Goal: Obtain resource: Download file/media

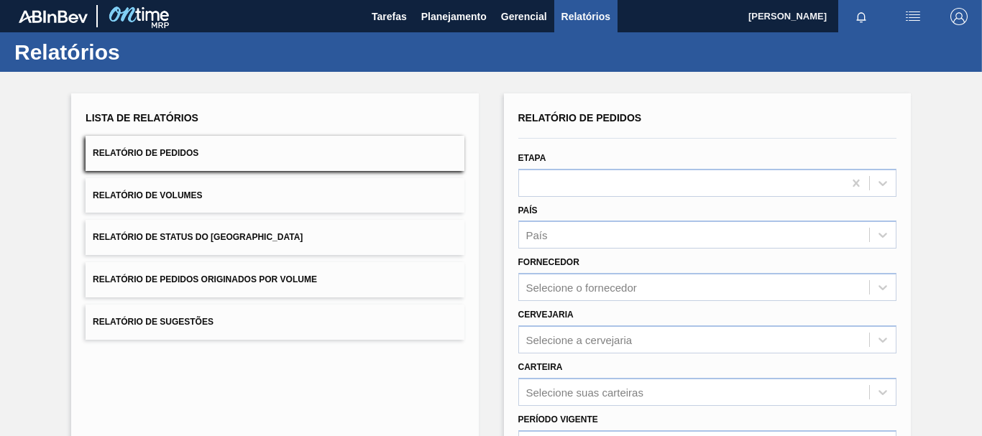
scroll to position [144, 0]
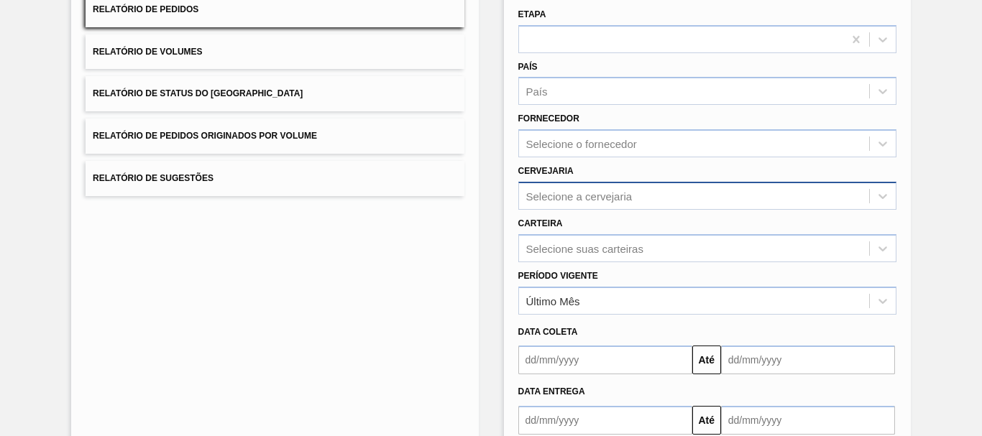
click at [645, 0] on body "Tarefas Planejamento Gerencial Relatórios [PERSON_NAME] BARBOSA Marcar todas co…" at bounding box center [491, 0] width 982 height 0
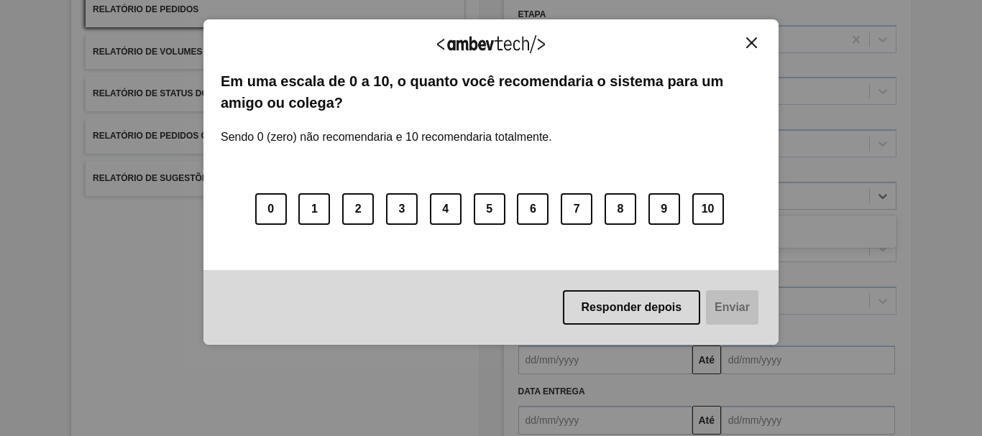
click at [743, 40] on button "Close" at bounding box center [751, 43] width 19 height 12
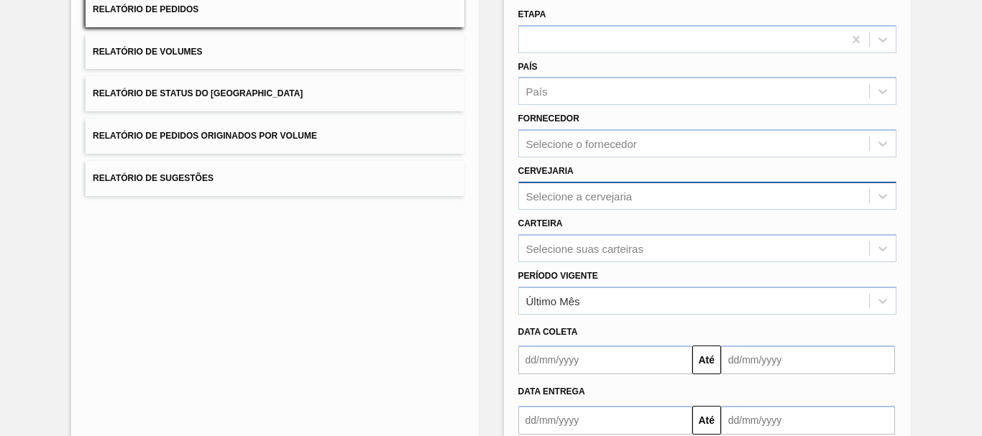
click at [622, 204] on div "Selecione a cervejaria" at bounding box center [694, 195] width 350 height 21
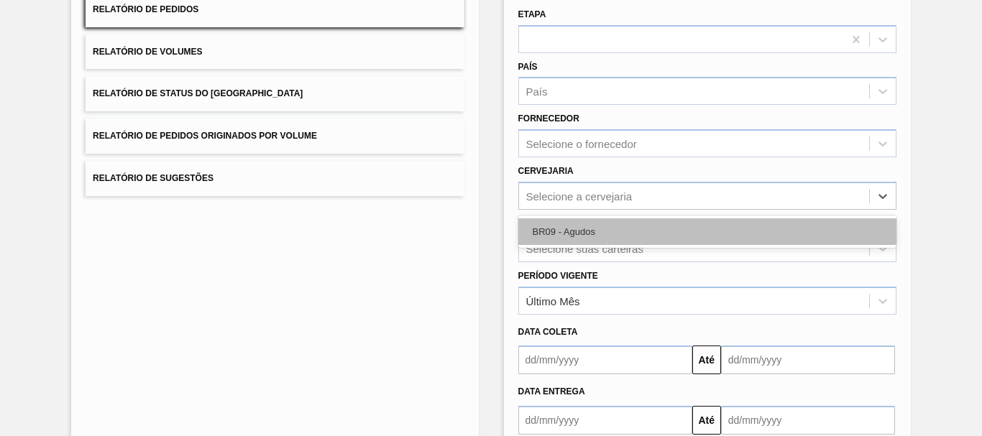
click at [573, 236] on div "BR09 - Agudos" at bounding box center [707, 231] width 378 height 27
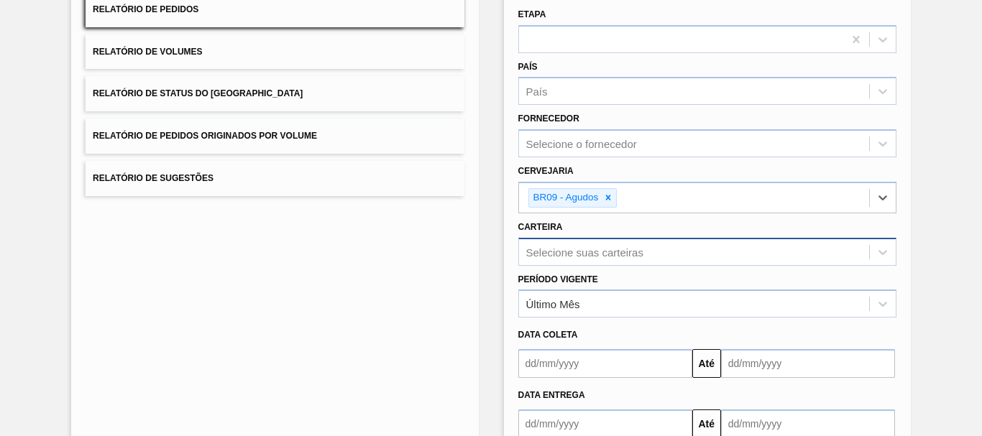
scroll to position [200, 0]
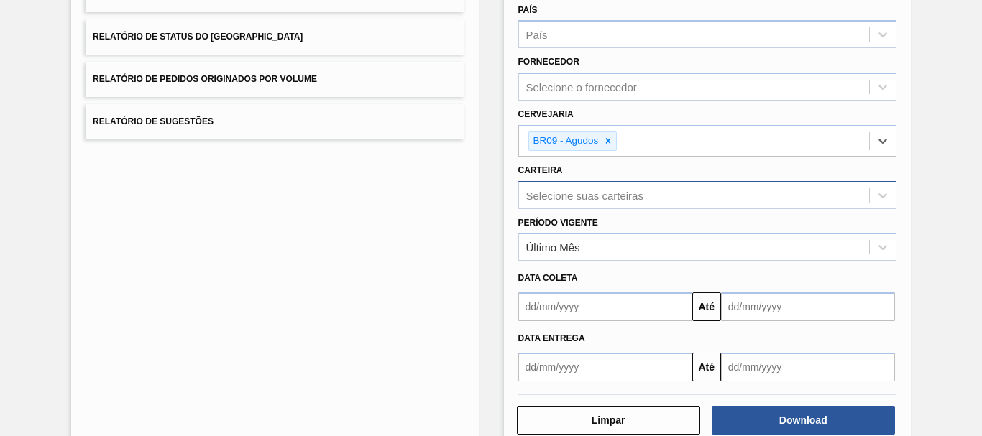
click at [575, 209] on div "Selecione suas carteiras" at bounding box center [707, 195] width 378 height 28
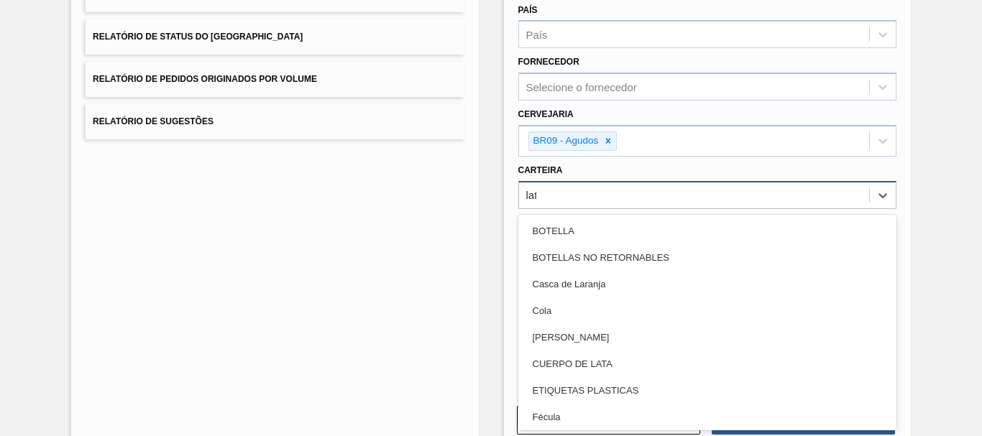
type input "lata"
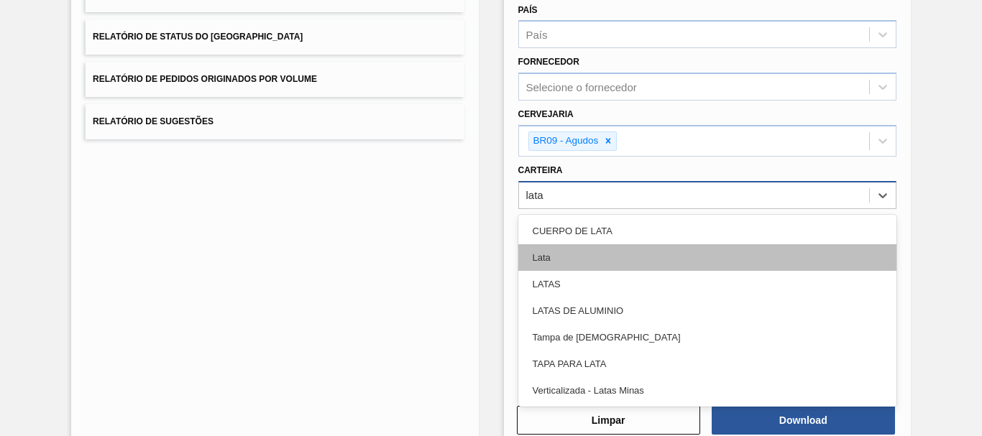
click at [568, 244] on div "Lata" at bounding box center [707, 257] width 378 height 27
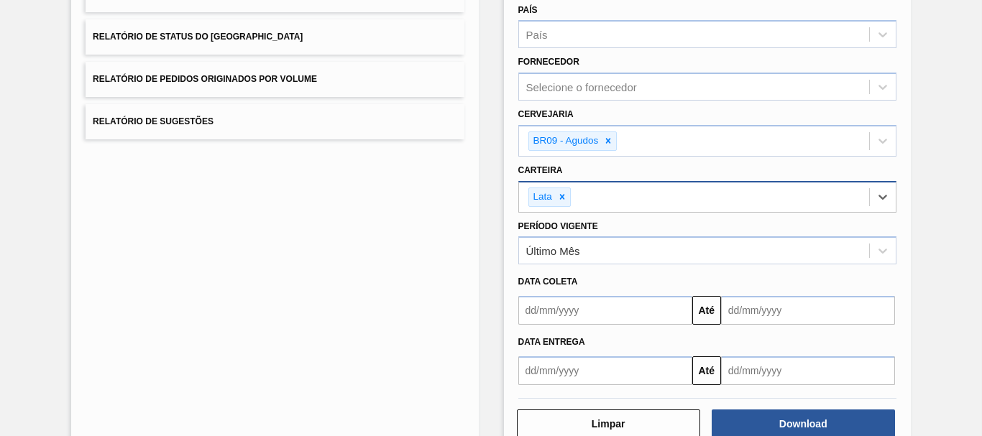
click at [645, 328] on div "Data entrega Até" at bounding box center [706, 355] width 389 height 60
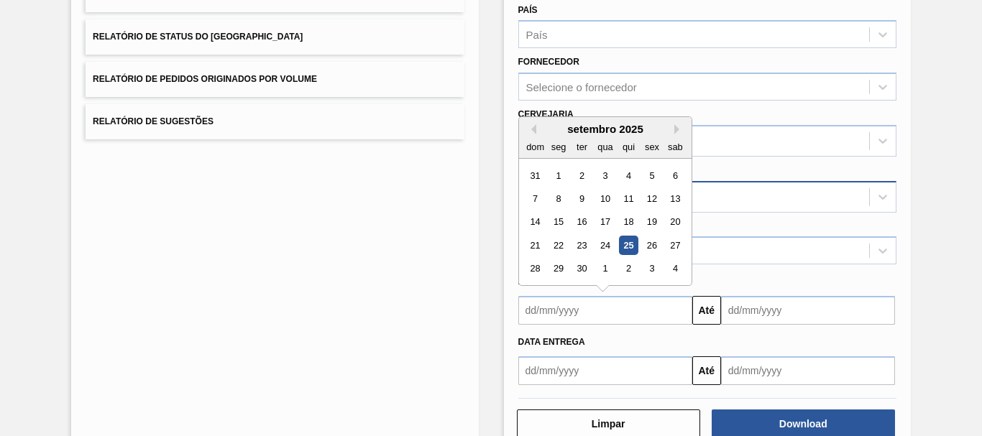
click at [637, 323] on input "text" at bounding box center [605, 310] width 174 height 29
click at [531, 121] on div "setembro 2025 dom seg ter qua qui sex sab" at bounding box center [605, 138] width 172 height 42
click at [532, 130] on button "Previous Month" at bounding box center [531, 129] width 10 height 10
click at [557, 269] on div "25" at bounding box center [557, 268] width 19 height 19
type input "[DATE]"
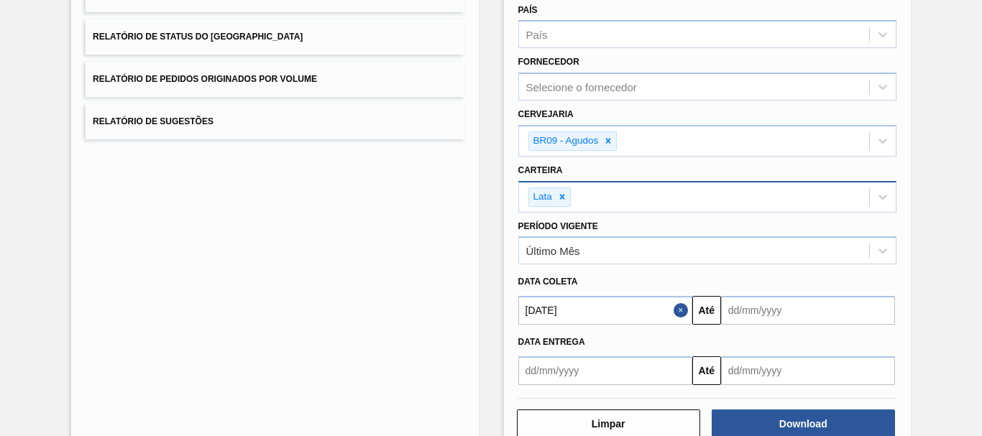
click at [759, 317] on input "text" at bounding box center [808, 310] width 174 height 29
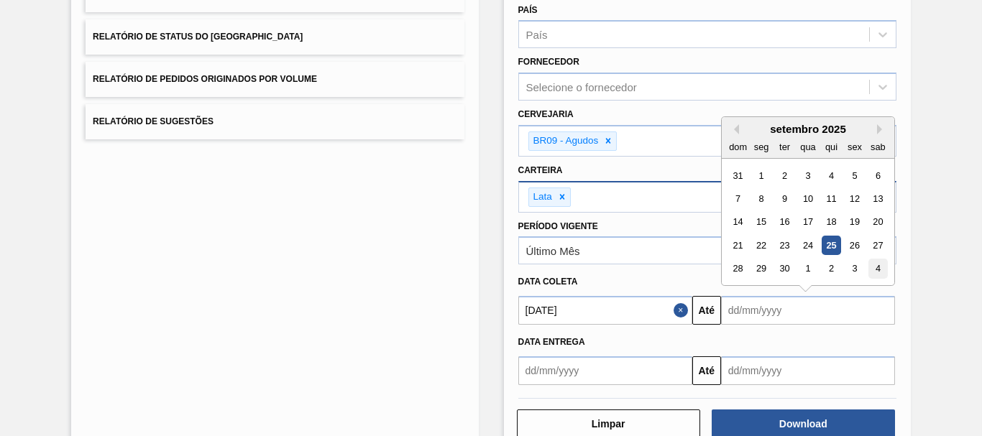
scroll to position [236, 0]
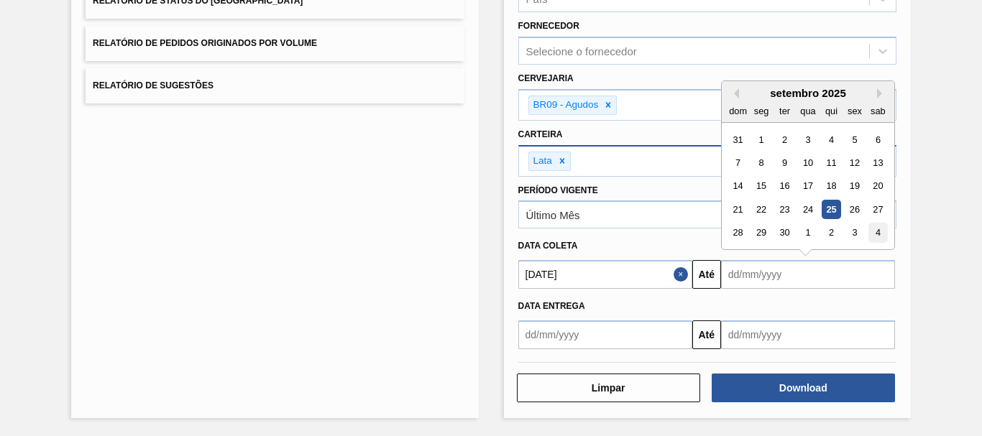
click at [877, 234] on div "4" at bounding box center [877, 232] width 19 height 19
type input "[DATE]"
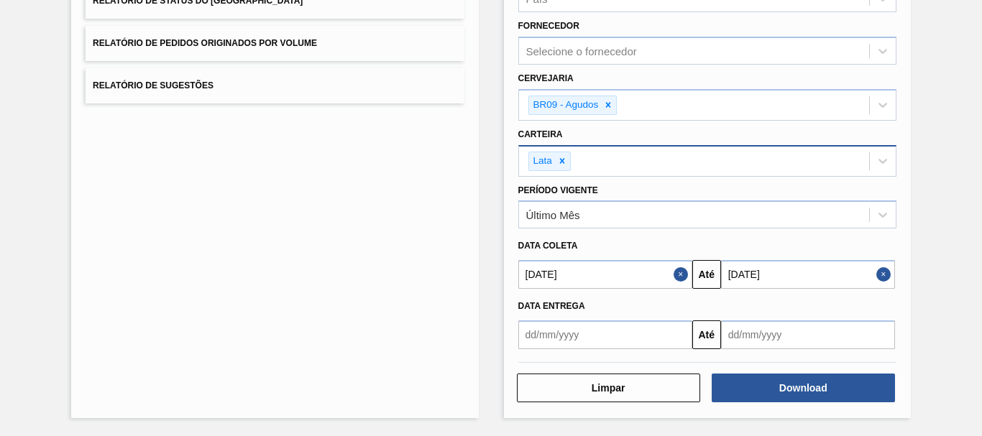
click at [883, 267] on button "Close" at bounding box center [885, 274] width 19 height 29
click at [735, 282] on input "text" at bounding box center [808, 274] width 174 height 29
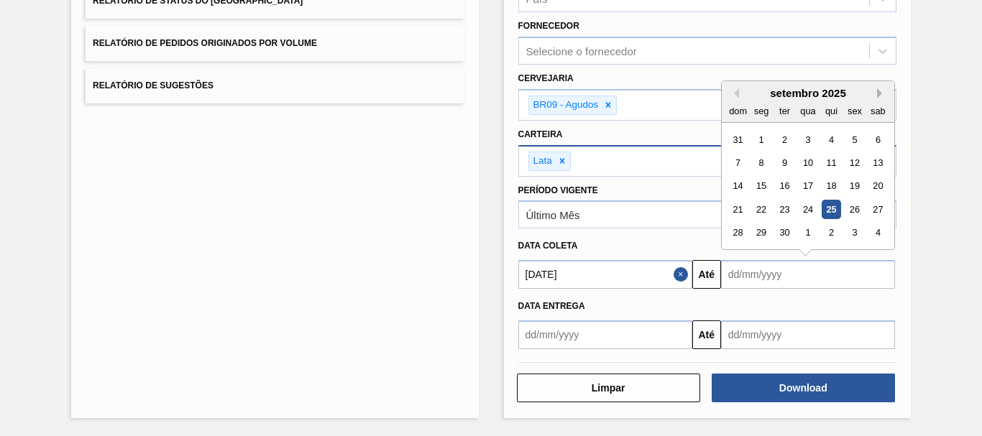
click at [880, 92] on button "Next Month" at bounding box center [882, 93] width 10 height 10
click at [853, 162] on div "10" at bounding box center [853, 162] width 19 height 19
type input "[DATE]"
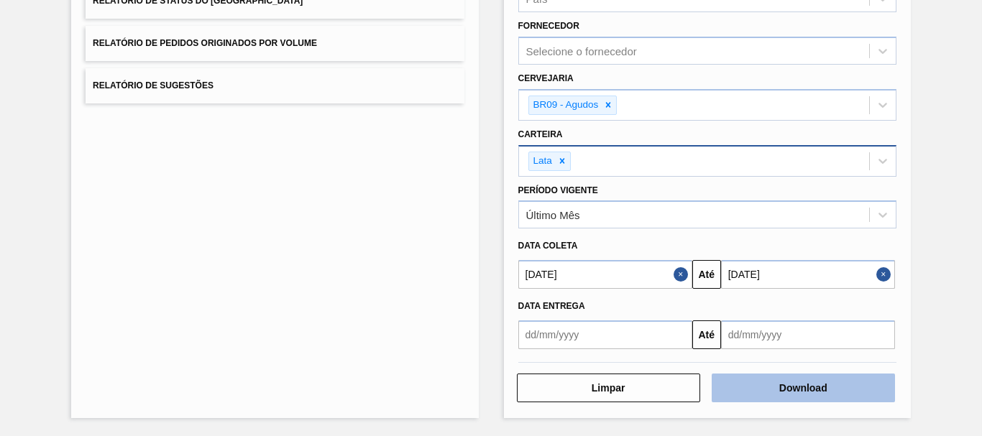
click at [847, 394] on button "Download" at bounding box center [802, 388] width 183 height 29
